Goal: Complete application form

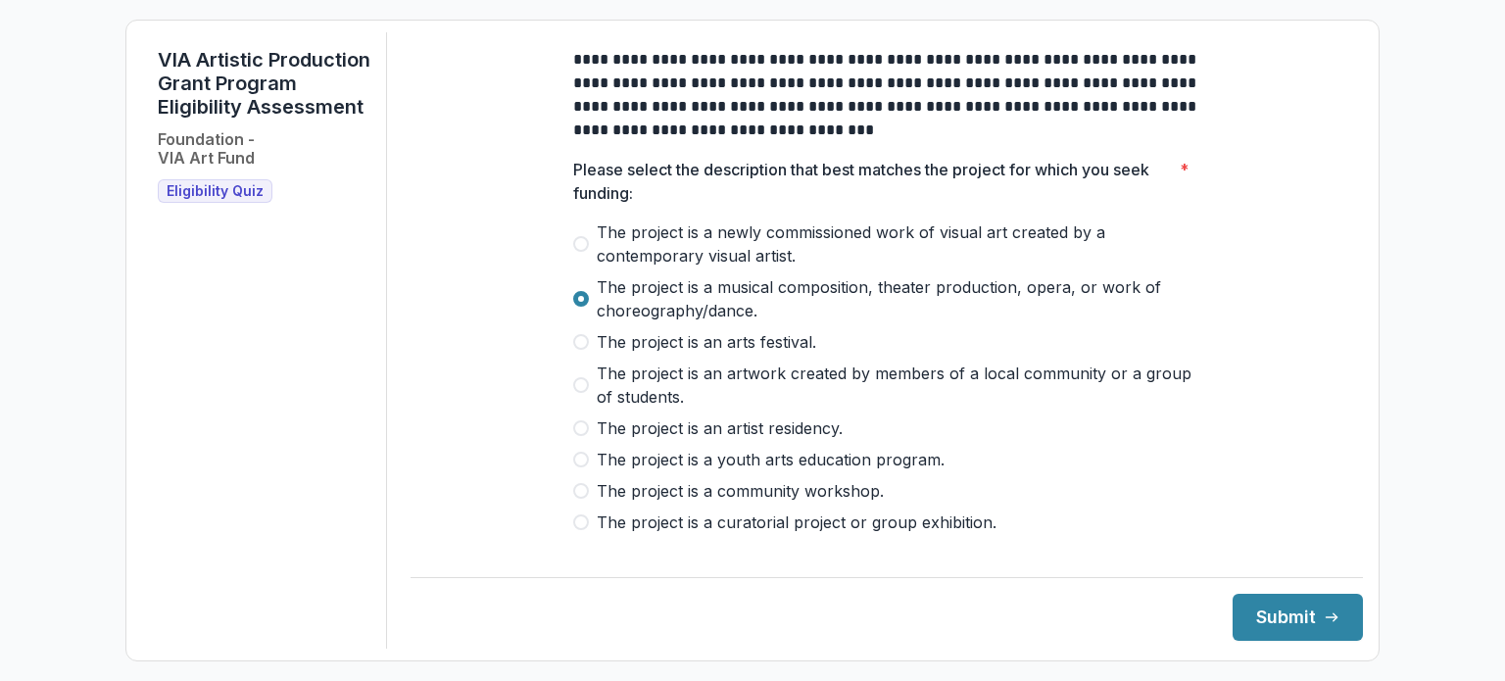
scroll to position [98, 0]
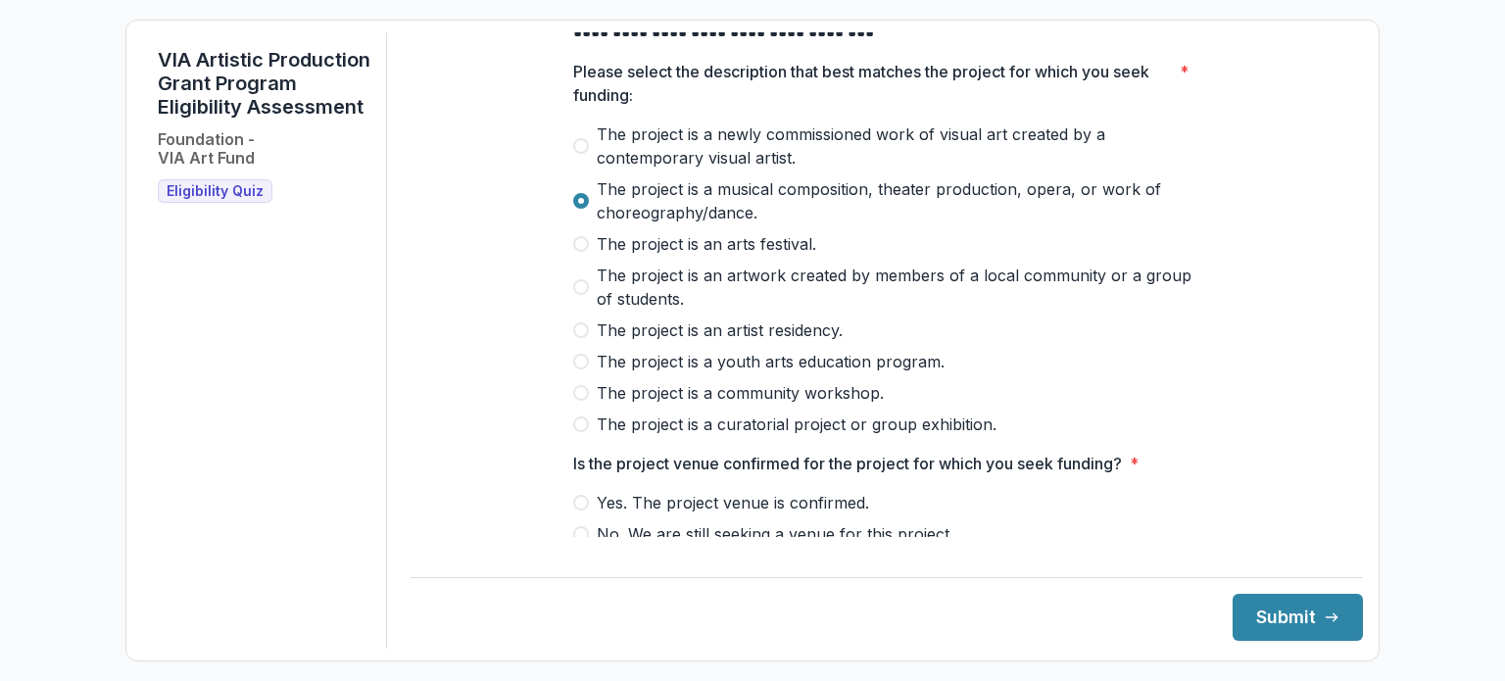
click at [638, 155] on span "The project is a newly commissioned work of visual art created by a contemporar…" at bounding box center [899, 145] width 604 height 47
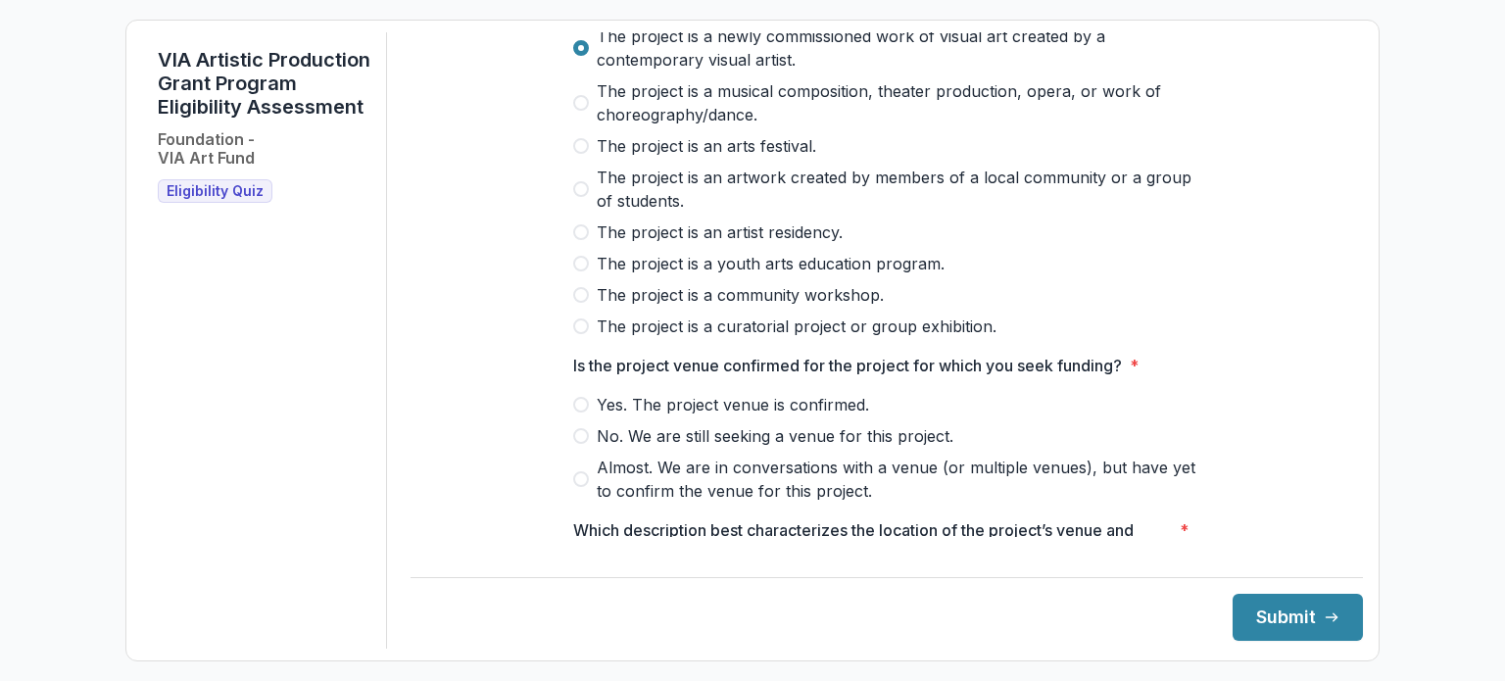
scroll to position [294, 0]
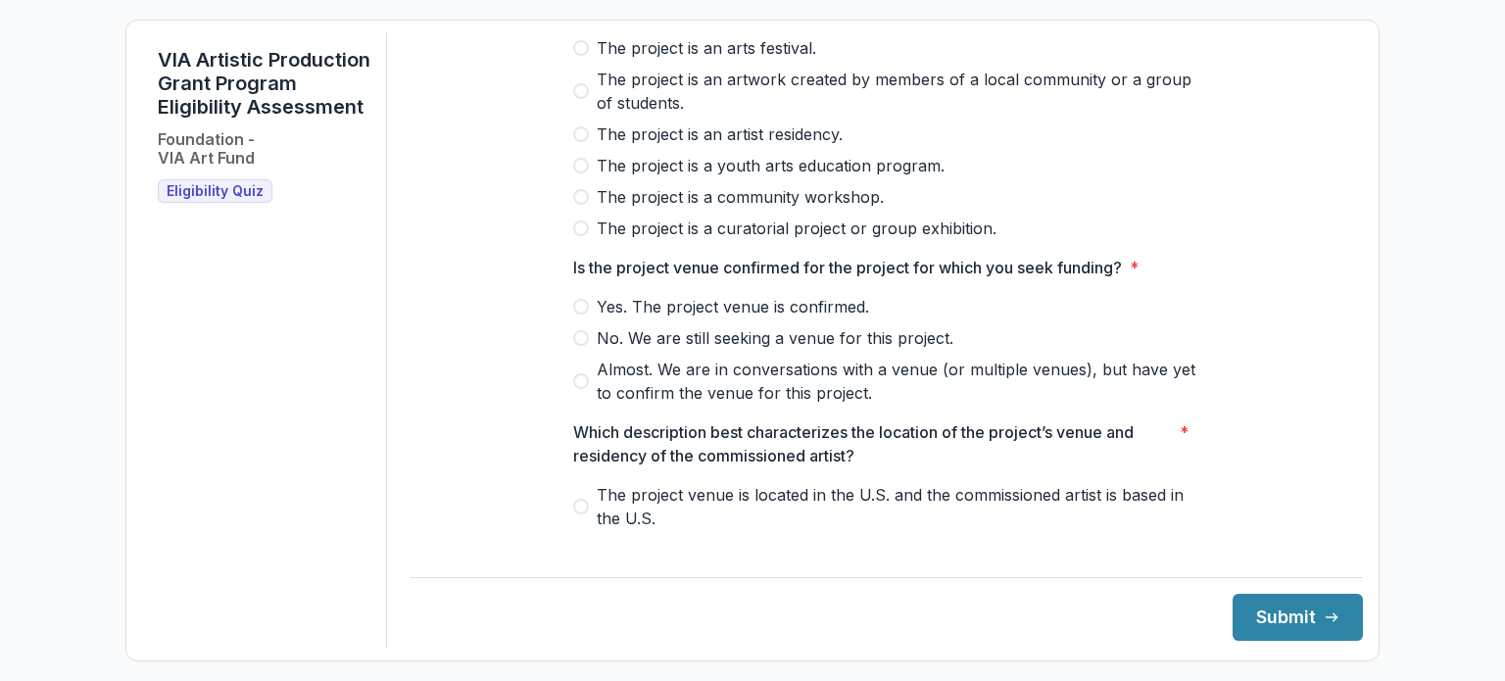
click at [651, 317] on span "Yes. The project venue is confirmed." at bounding box center [733, 307] width 272 height 24
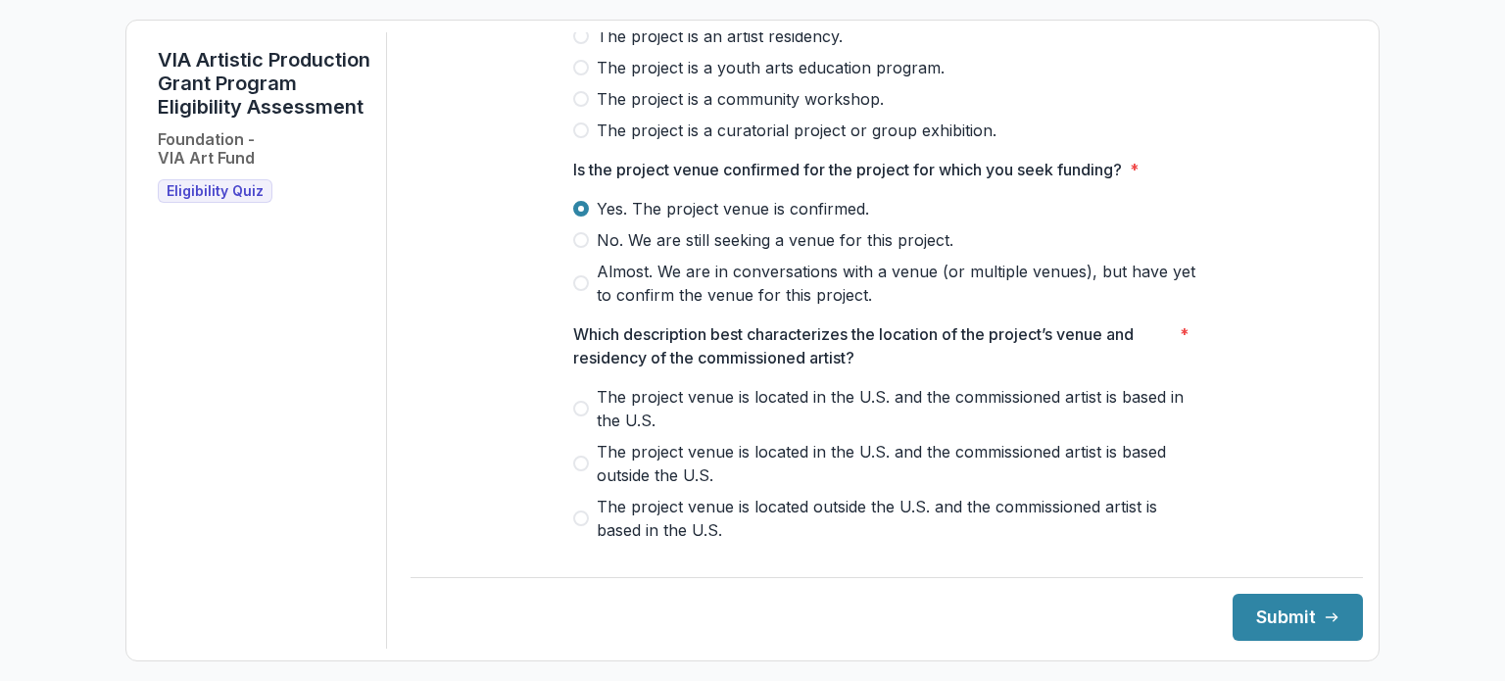
click at [664, 407] on span "The project venue is located in the U.S. and the commissioned artist is based i…" at bounding box center [899, 408] width 604 height 47
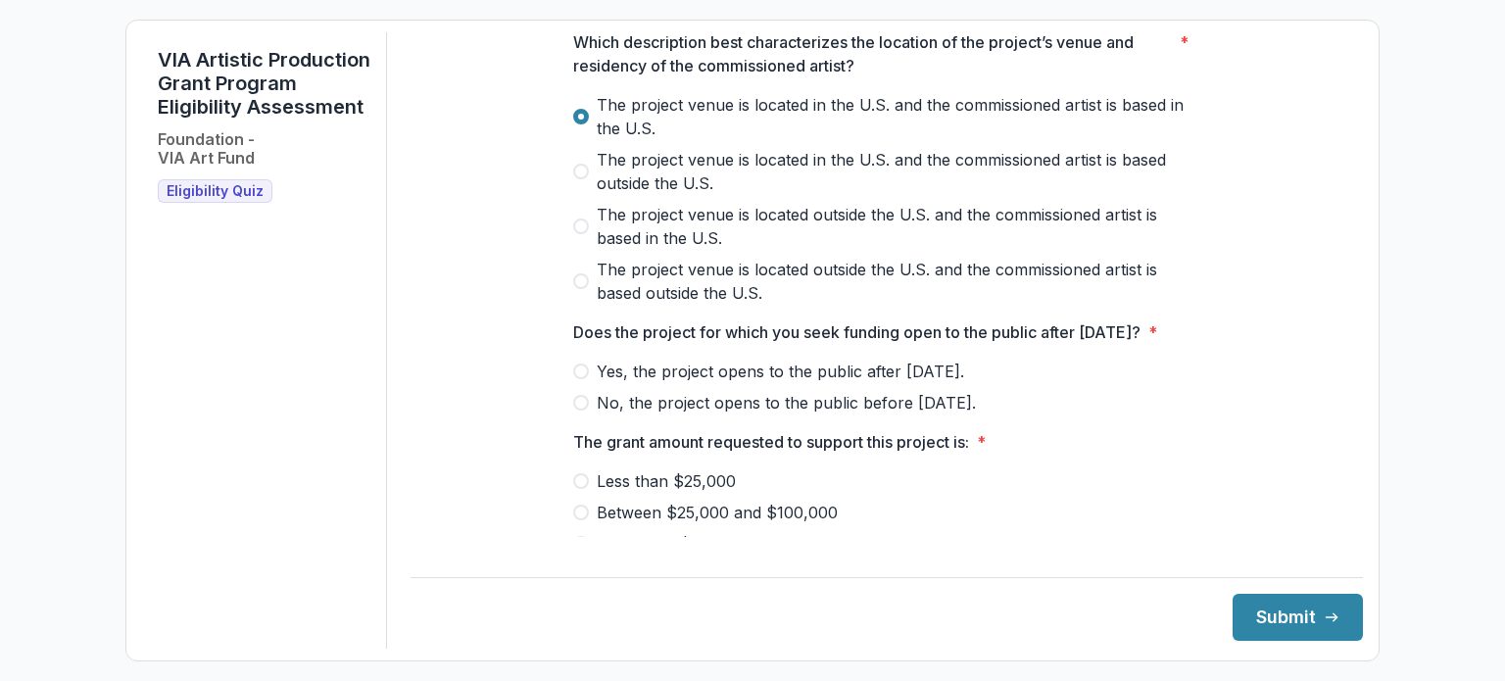
scroll to position [686, 0]
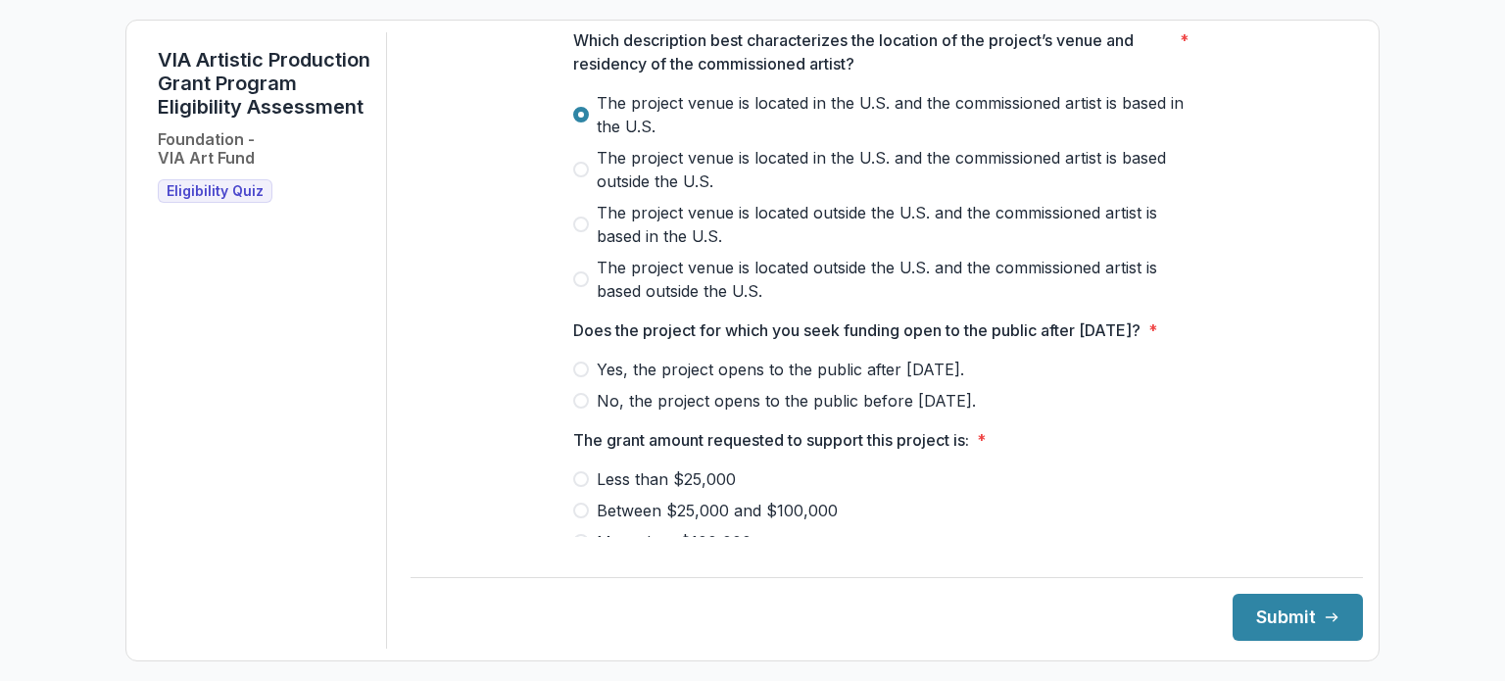
click at [667, 381] on span "Yes, the project opens to the public after [DATE]." at bounding box center [780, 370] width 367 height 24
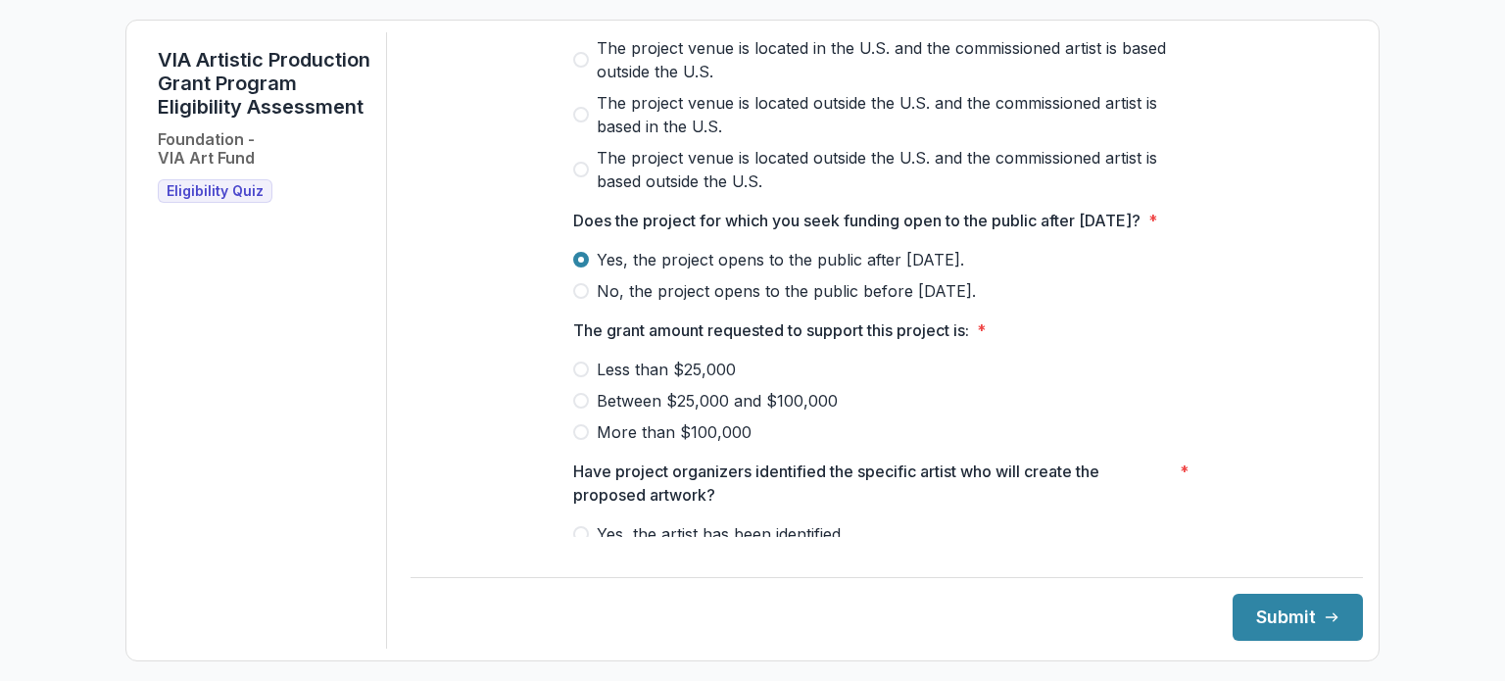
scroll to position [882, 0]
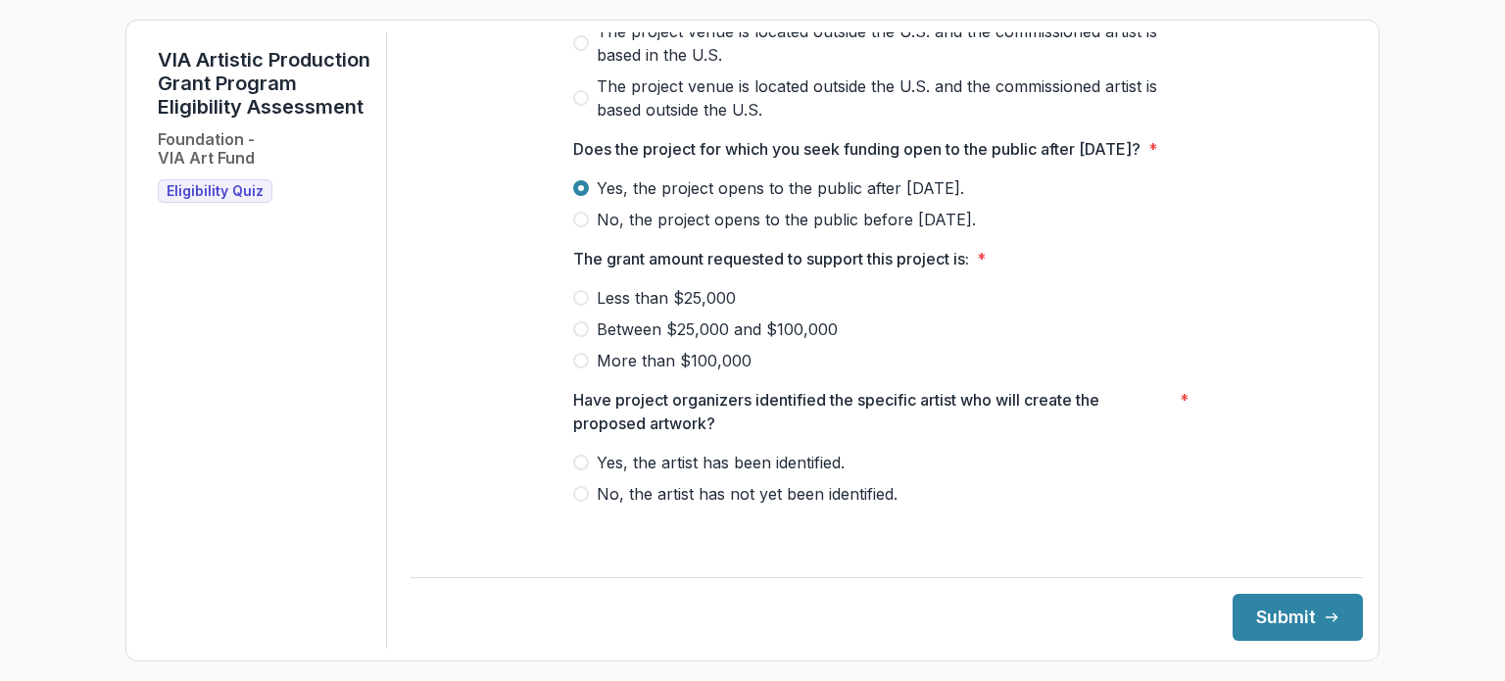
click at [631, 341] on span "Between $25,000 and $100,000" at bounding box center [717, 329] width 241 height 24
click at [650, 474] on span "Yes, the artist has been identified." at bounding box center [721, 463] width 248 height 24
click at [1256, 610] on button "Submit" at bounding box center [1298, 617] width 130 height 47
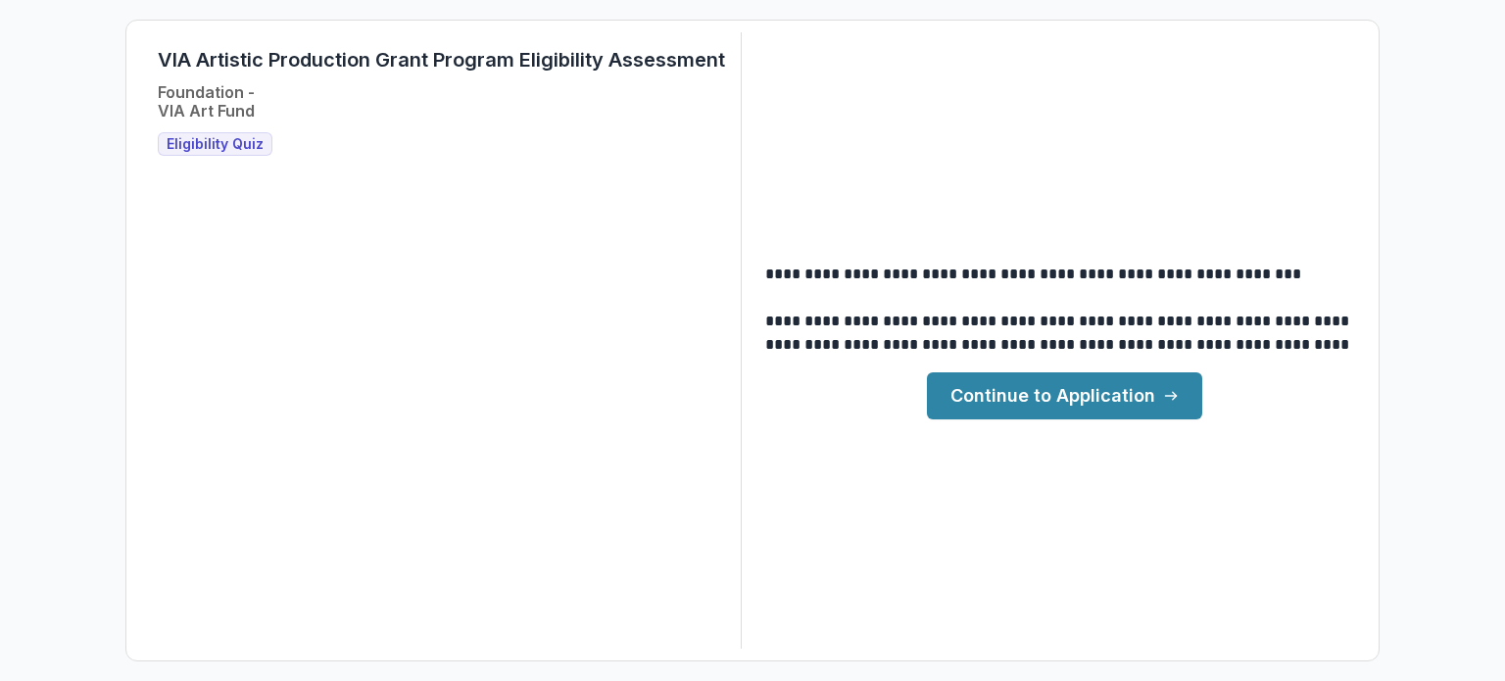
click at [1130, 405] on link "Continue to Application" at bounding box center [1064, 395] width 275 height 47
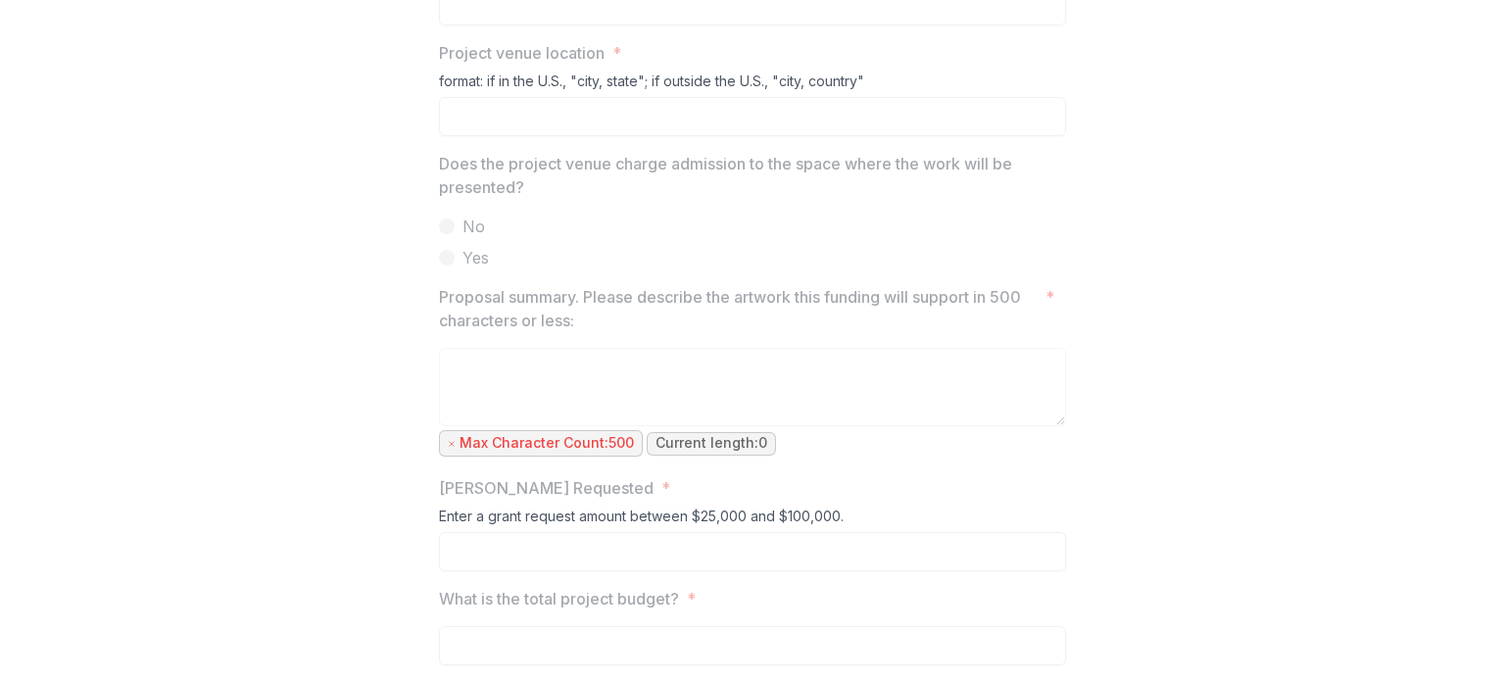
scroll to position [1568, 0]
